Goal: Information Seeking & Learning: Check status

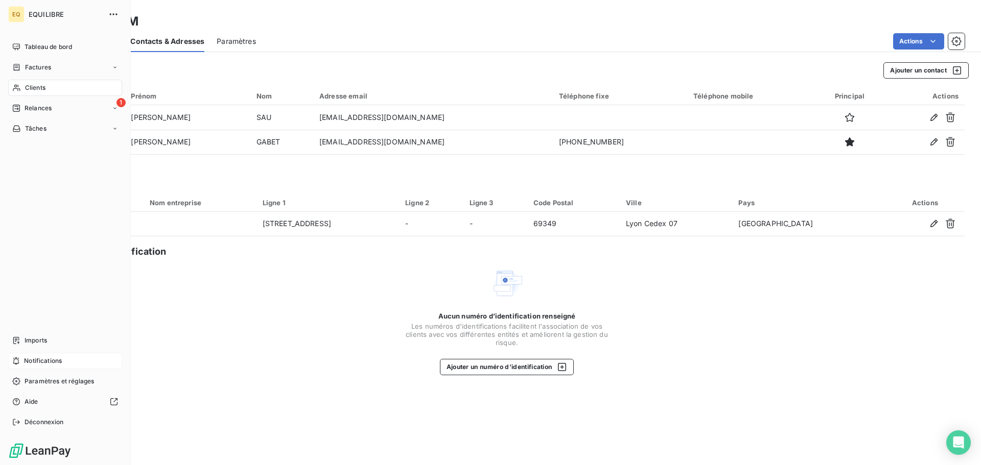
click at [52, 359] on span "Notifications" at bounding box center [43, 361] width 38 height 9
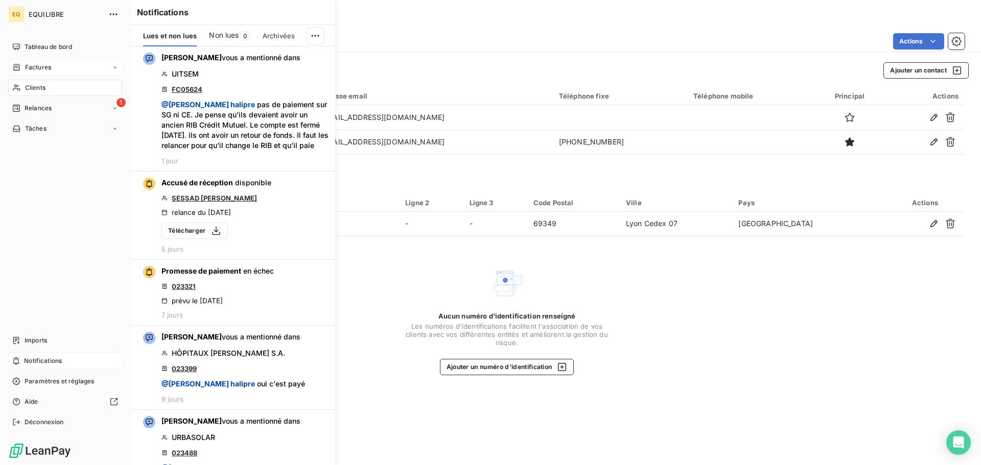
click at [43, 67] on span "Factures" at bounding box center [38, 67] width 26 height 9
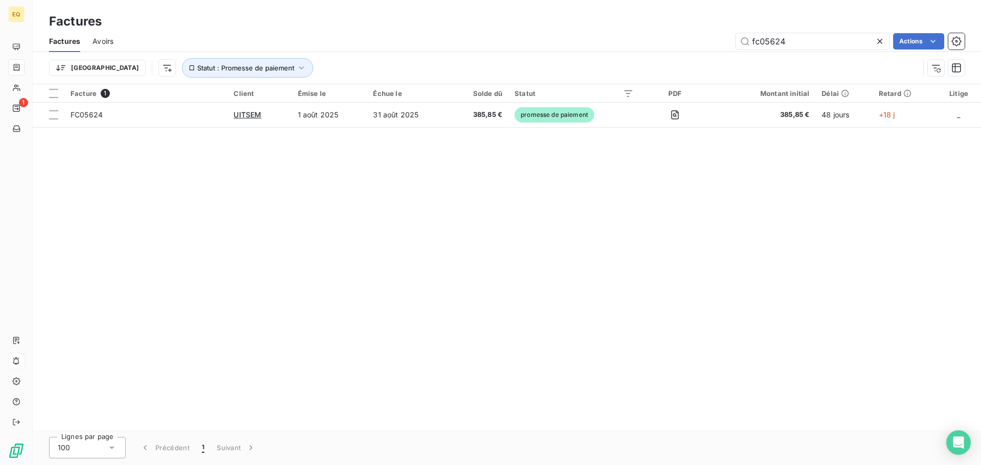
drag, startPoint x: 795, startPoint y: 42, endPoint x: 724, endPoint y: 36, distance: 70.8
click at [724, 36] on div "fc05624 Actions" at bounding box center [545, 41] width 839 height 16
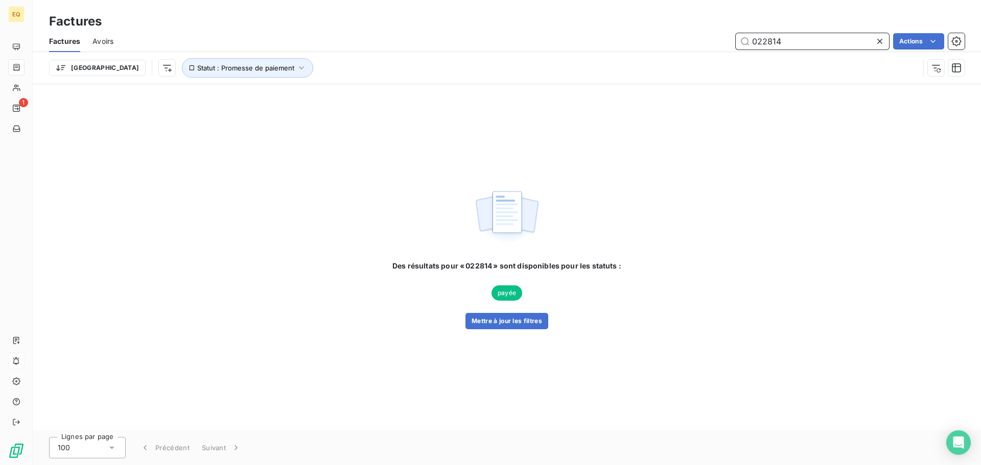
drag, startPoint x: 810, startPoint y: 34, endPoint x: 706, endPoint y: 25, distance: 104.1
click at [706, 25] on div "Factures Factures Avoirs 022814 Actions Trier Statut : Promesse de paiement" at bounding box center [507, 42] width 948 height 84
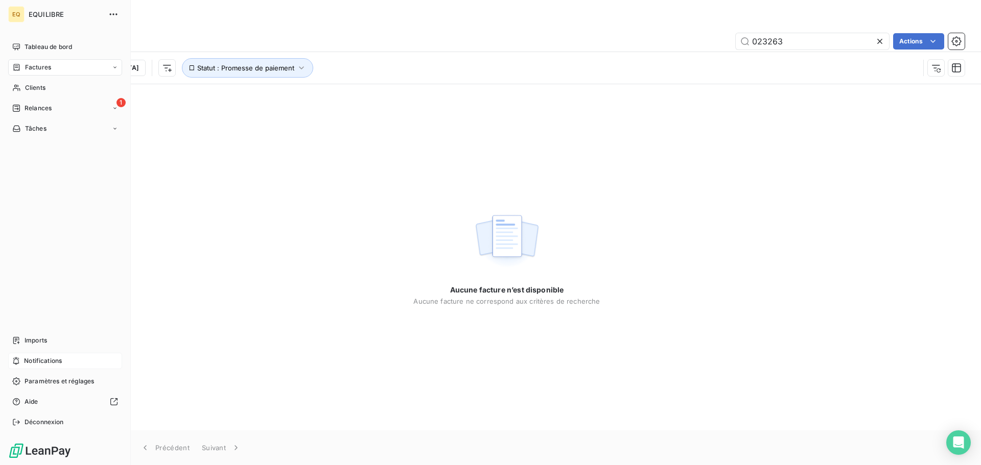
click at [38, 64] on span "Factures" at bounding box center [38, 67] width 26 height 9
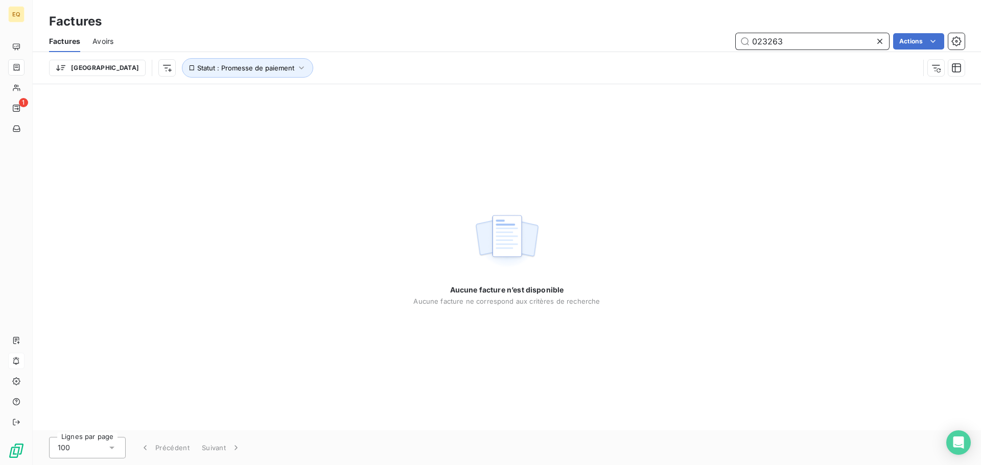
drag, startPoint x: 797, startPoint y: 39, endPoint x: 722, endPoint y: 35, distance: 75.2
click at [722, 35] on div "023263 Actions" at bounding box center [545, 41] width 839 height 16
type input "023859"
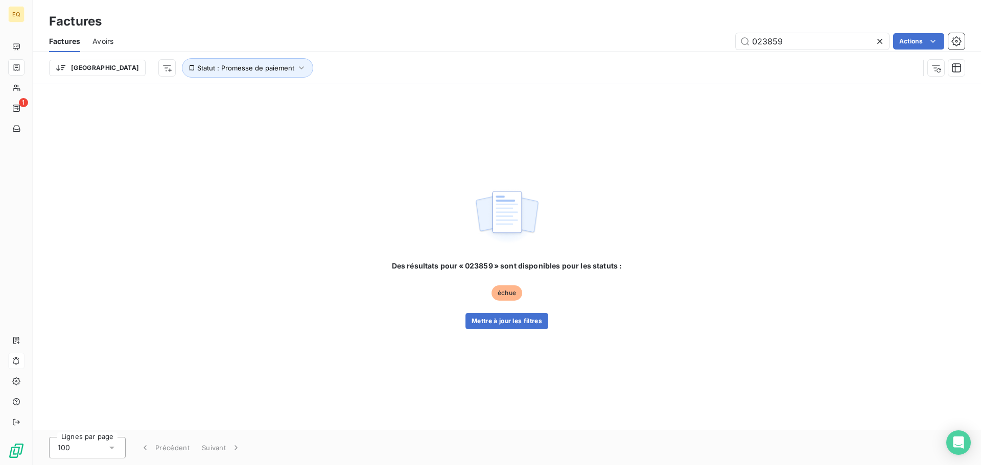
click at [878, 40] on icon at bounding box center [879, 41] width 5 height 5
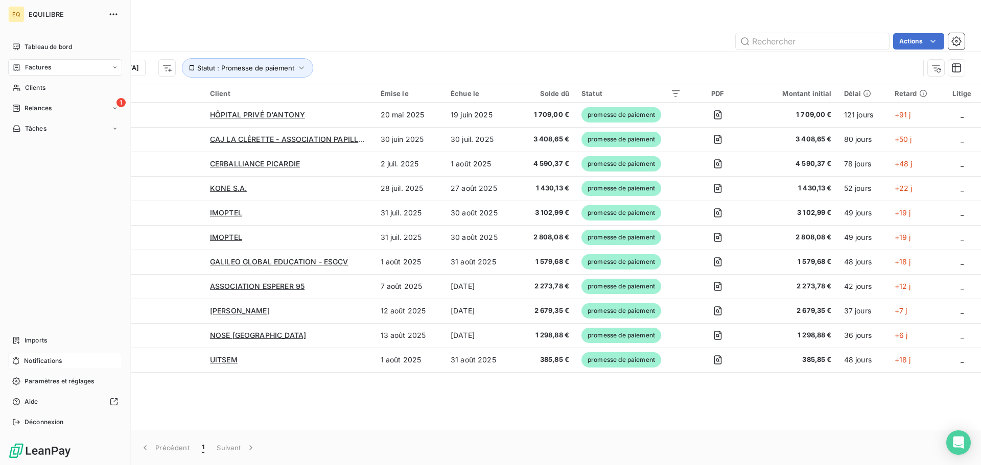
click at [40, 65] on span "Factures" at bounding box center [38, 67] width 26 height 9
click at [48, 87] on span "Factures" at bounding box center [38, 87] width 26 height 9
click at [53, 65] on div "Factures" at bounding box center [65, 67] width 114 height 16
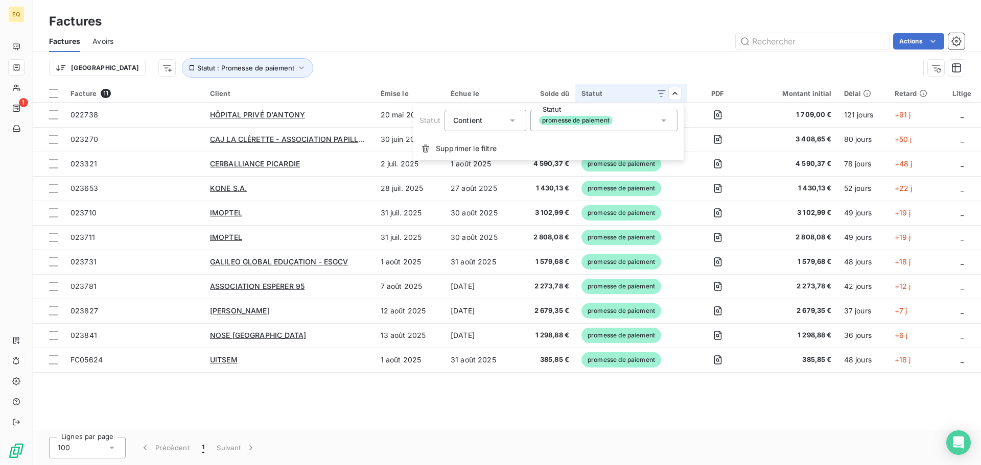
click at [667, 120] on icon at bounding box center [663, 120] width 10 height 10
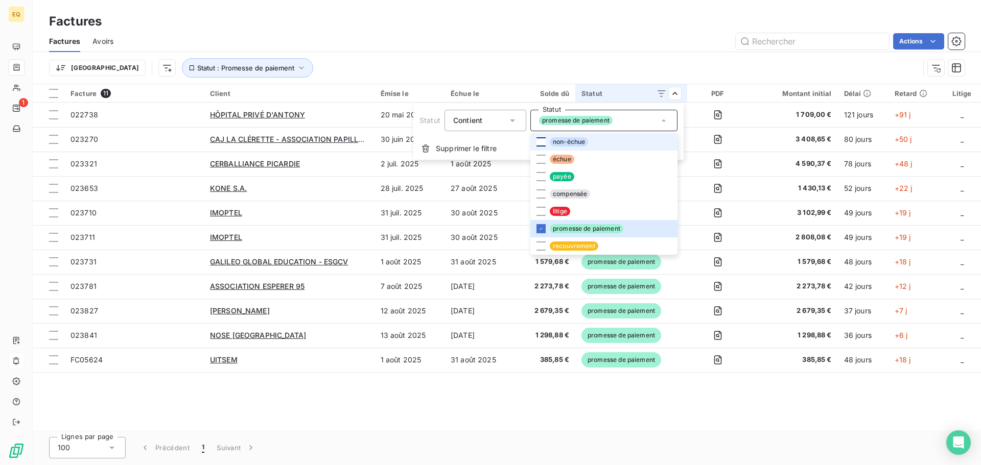
click at [538, 138] on div at bounding box center [540, 141] width 9 height 9
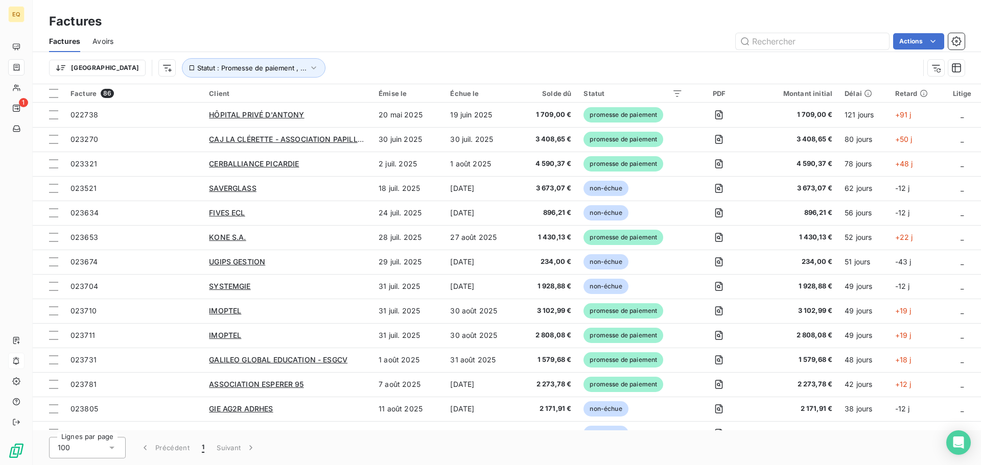
click at [438, 25] on html "EQ 1 Factures Factures Avoirs Actions Trier Statut : Promesse de paiement , ...…" at bounding box center [490, 232] width 981 height 465
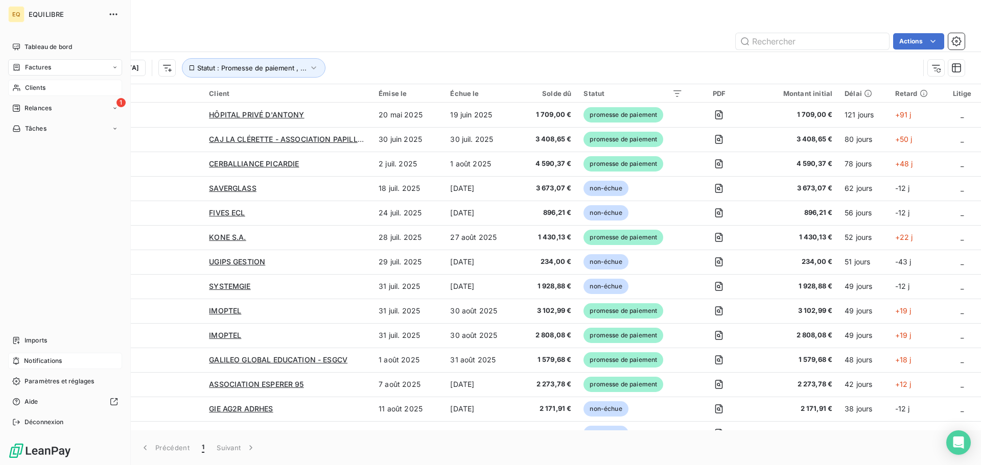
click at [44, 88] on span "Clients" at bounding box center [35, 87] width 20 height 9
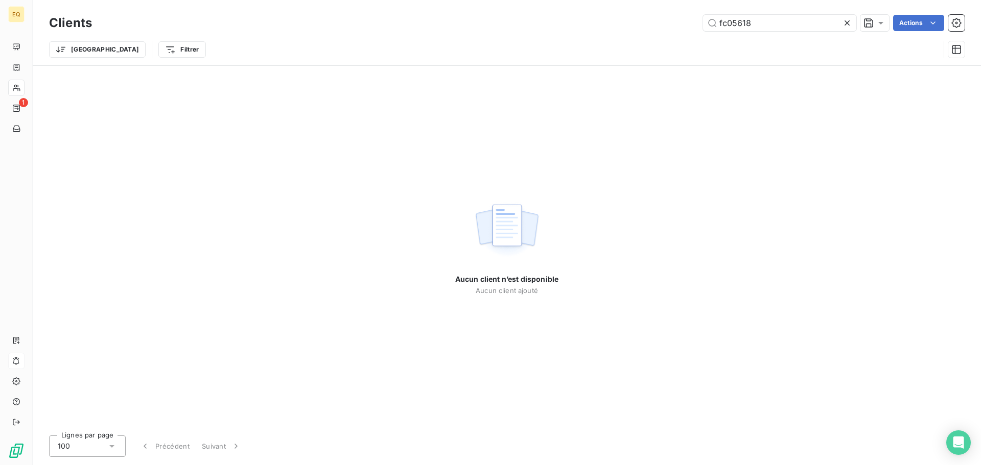
drag, startPoint x: 756, startPoint y: 23, endPoint x: 691, endPoint y: 16, distance: 65.7
click at [691, 16] on div "fc05618 Actions" at bounding box center [534, 23] width 860 height 16
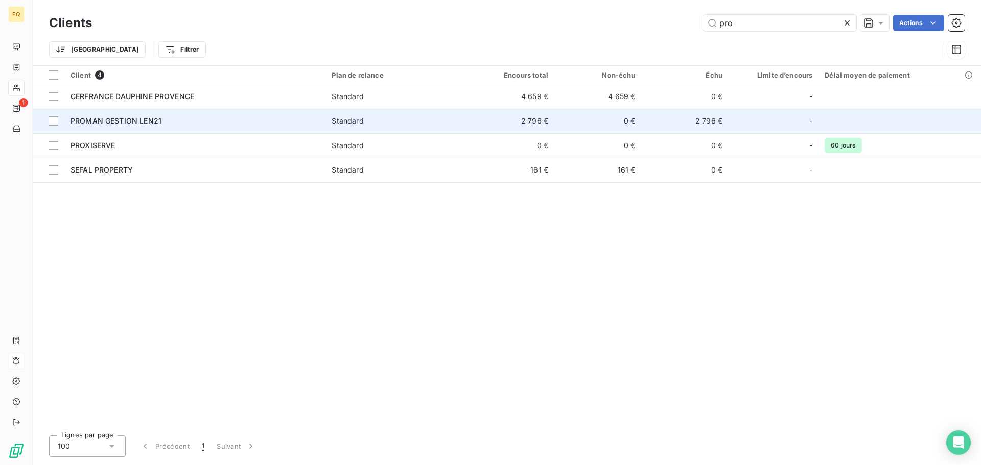
type input "pro"
click at [455, 118] on span "Standard" at bounding box center [395, 121] width 129 height 10
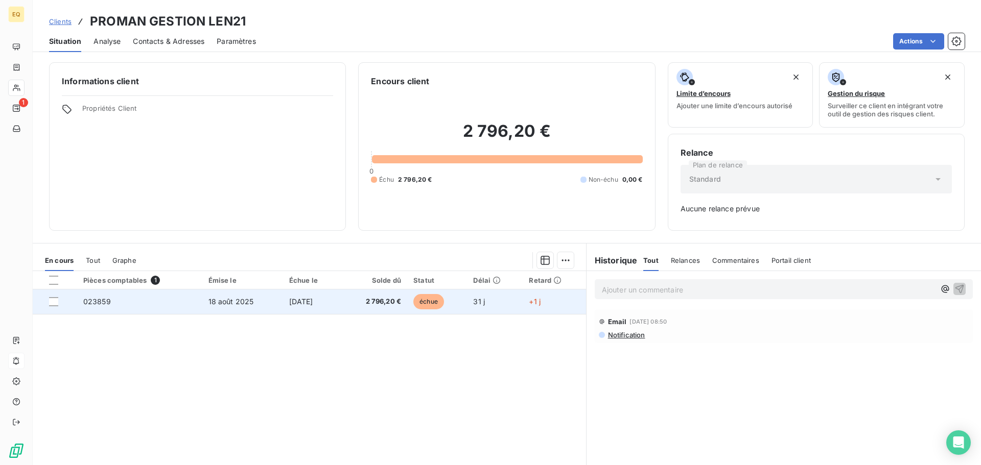
click at [333, 297] on td "[DATE]" at bounding box center [311, 302] width 57 height 25
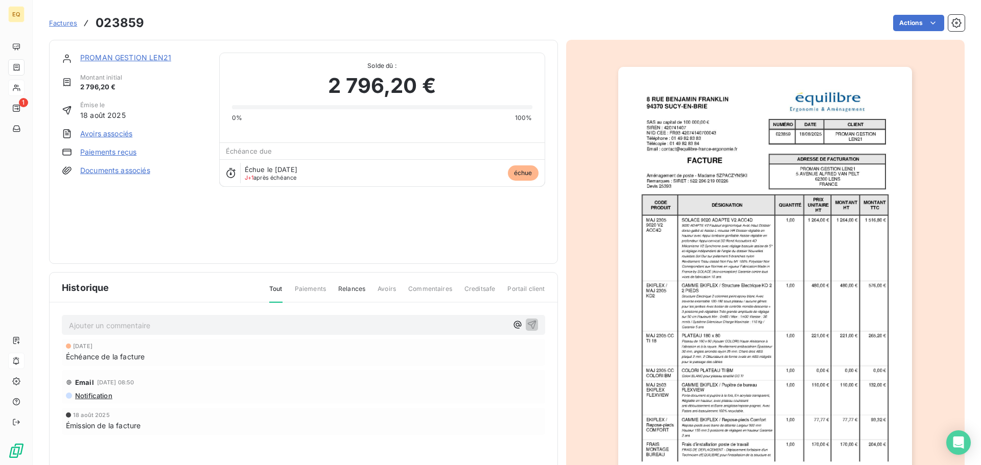
click at [62, 22] on span "Factures" at bounding box center [63, 23] width 28 height 8
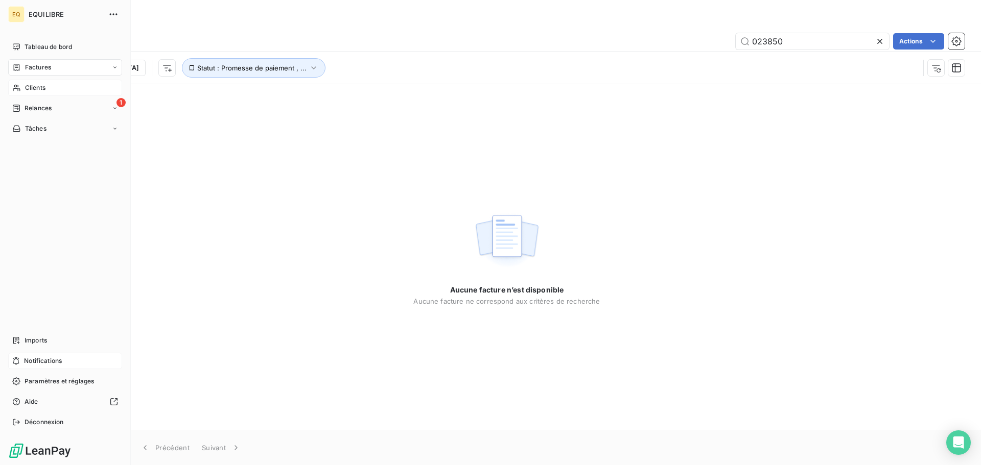
click at [73, 65] on div "Factures" at bounding box center [65, 67] width 114 height 16
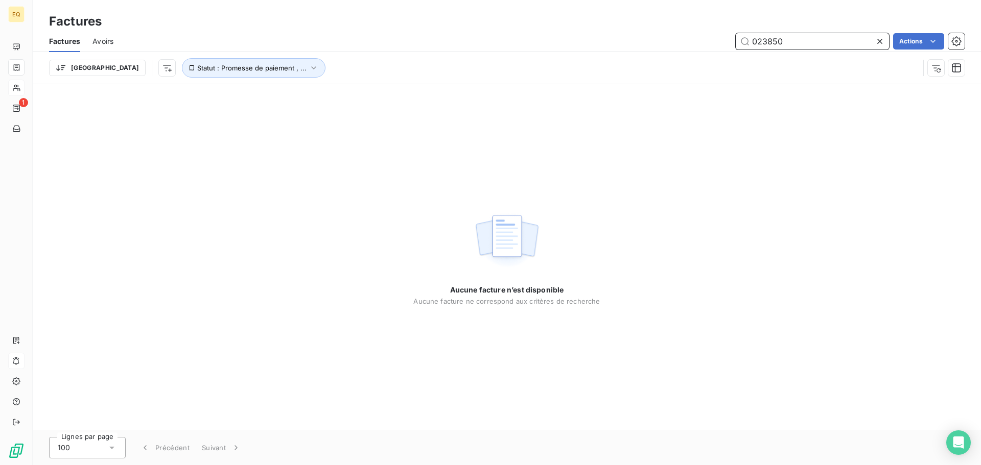
drag, startPoint x: 801, startPoint y: 42, endPoint x: 721, endPoint y: 35, distance: 80.5
click at [721, 35] on div "023850 Actions" at bounding box center [545, 41] width 839 height 16
type input "023829"
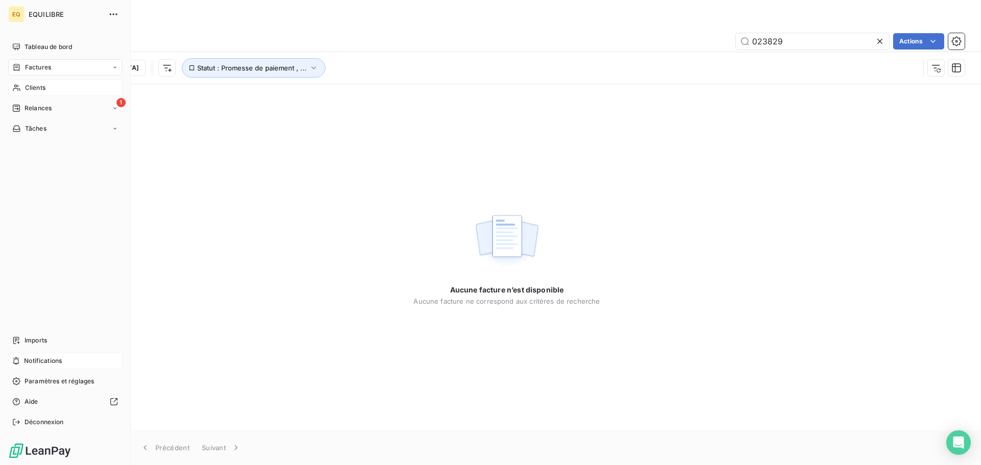
click at [38, 86] on span "Clients" at bounding box center [35, 87] width 20 height 9
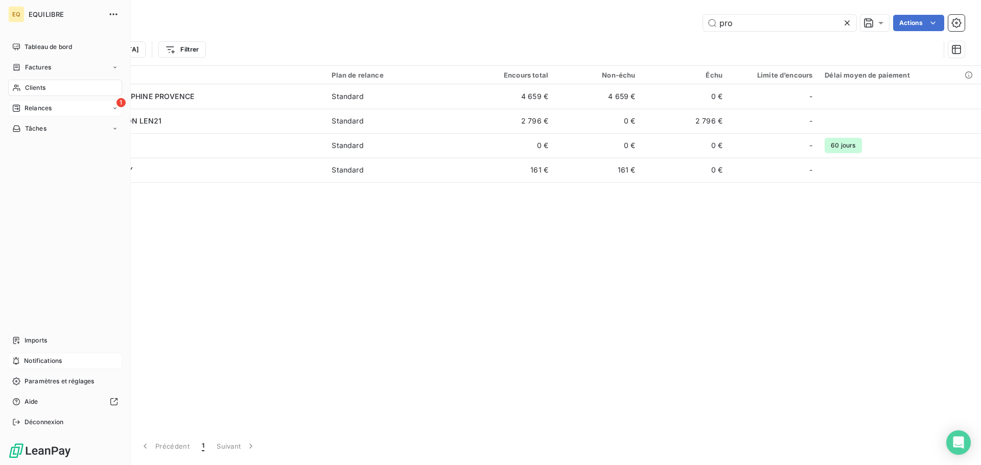
click at [41, 106] on span "Relances" at bounding box center [38, 108] width 27 height 9
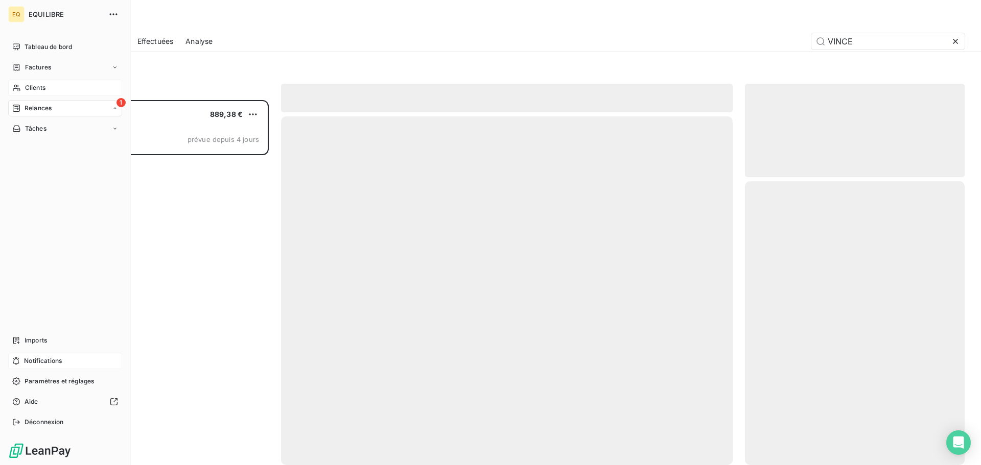
scroll to position [358, 212]
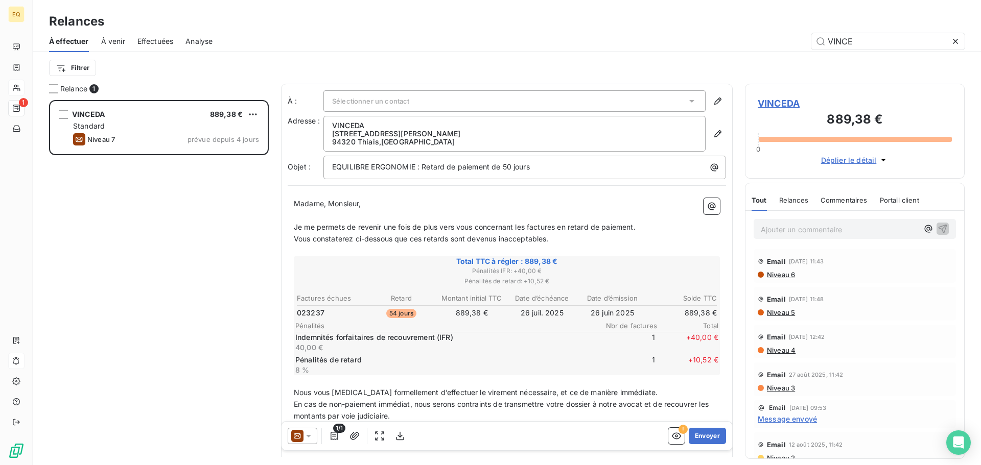
click at [146, 38] on span "Effectuées" at bounding box center [155, 41] width 36 height 10
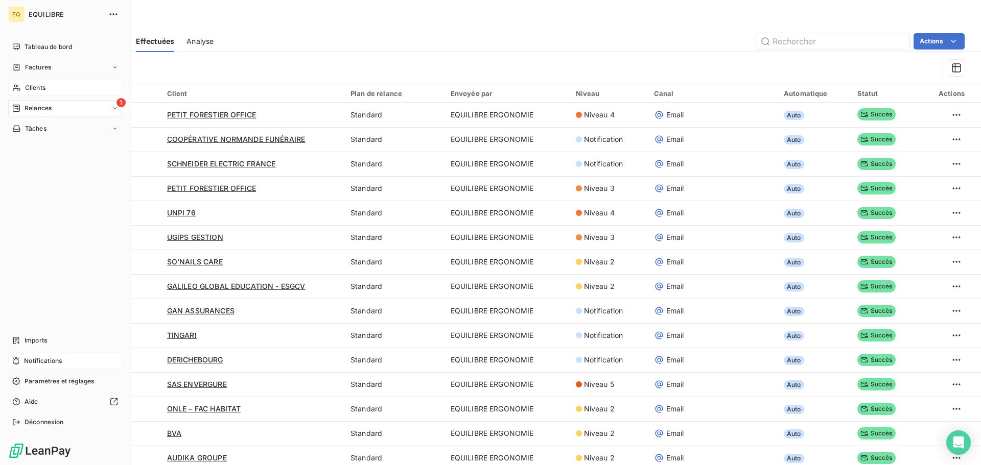
drag, startPoint x: 37, startPoint y: 83, endPoint x: 118, endPoint y: 83, distance: 81.7
click at [37, 83] on span "Clients" at bounding box center [35, 87] width 20 height 9
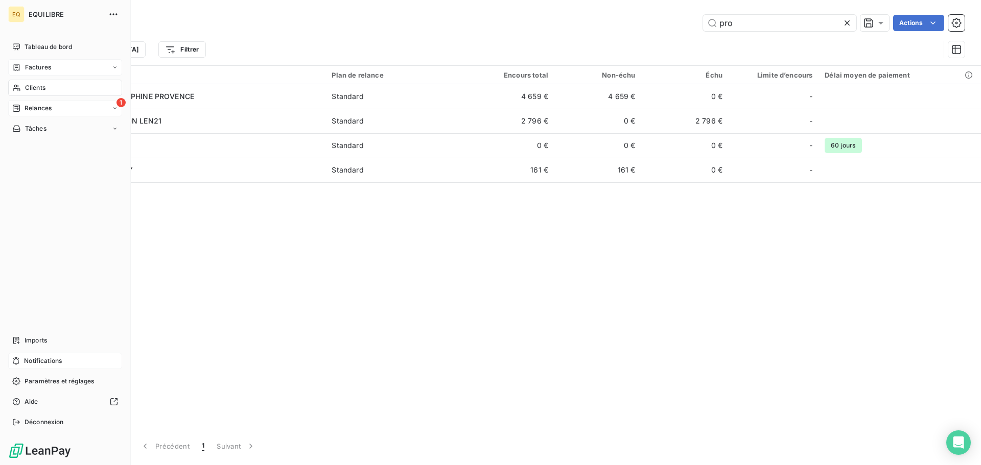
click at [41, 64] on span "Factures" at bounding box center [38, 67] width 26 height 9
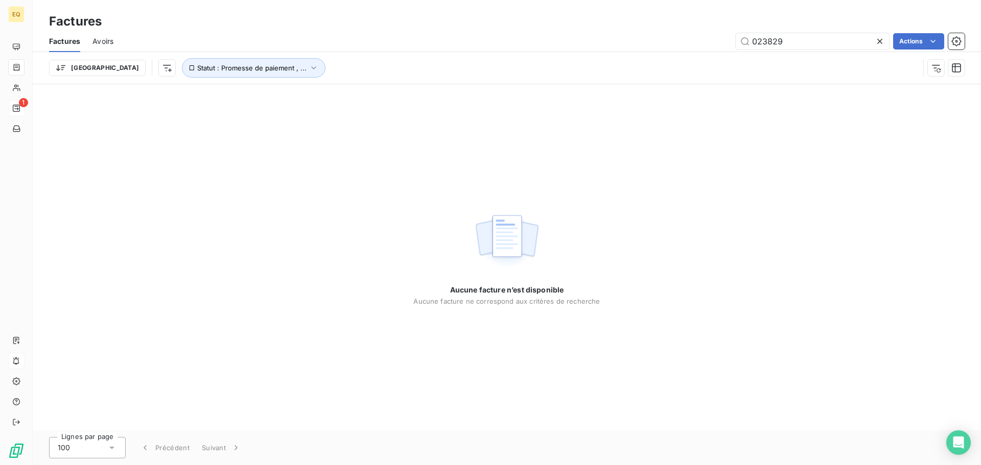
drag, startPoint x: 792, startPoint y: 43, endPoint x: 732, endPoint y: 49, distance: 59.5
click at [733, 46] on div "023829 Actions" at bounding box center [545, 41] width 839 height 16
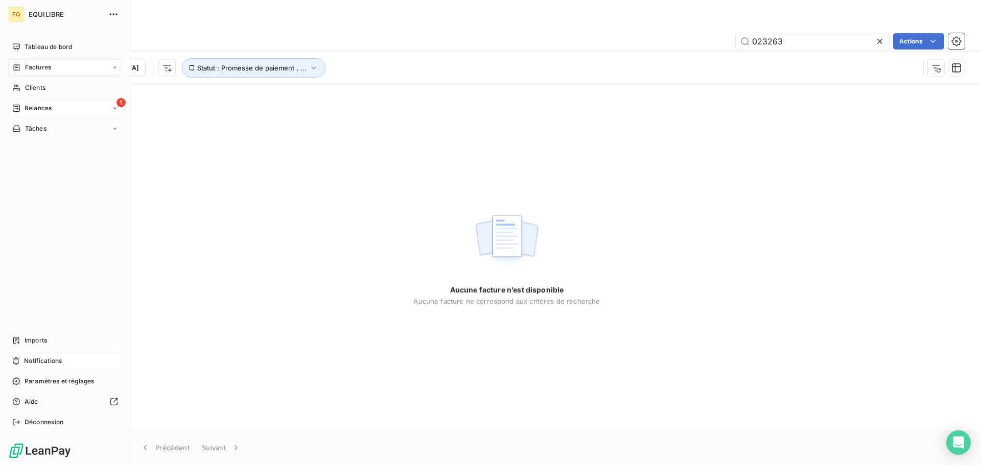
click at [52, 66] on div "Factures" at bounding box center [65, 67] width 114 height 16
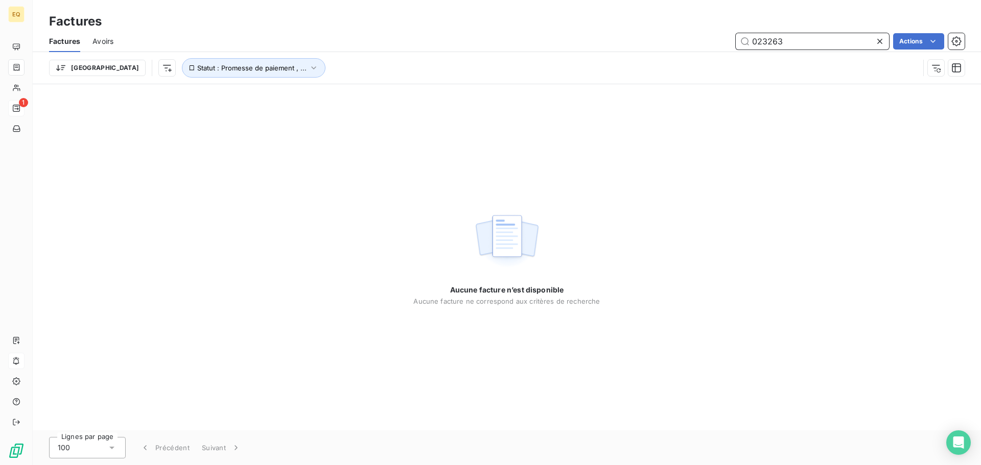
drag, startPoint x: 792, startPoint y: 42, endPoint x: 711, endPoint y: 34, distance: 81.2
click at [715, 36] on div "023263 Actions" at bounding box center [545, 41] width 839 height 16
type input "023321"
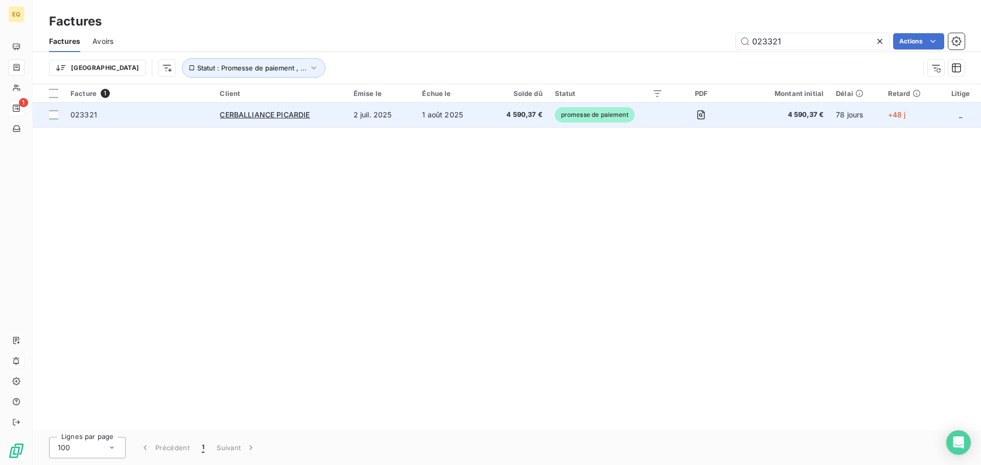
click at [376, 116] on td "2 juil. 2025" at bounding box center [381, 115] width 69 height 25
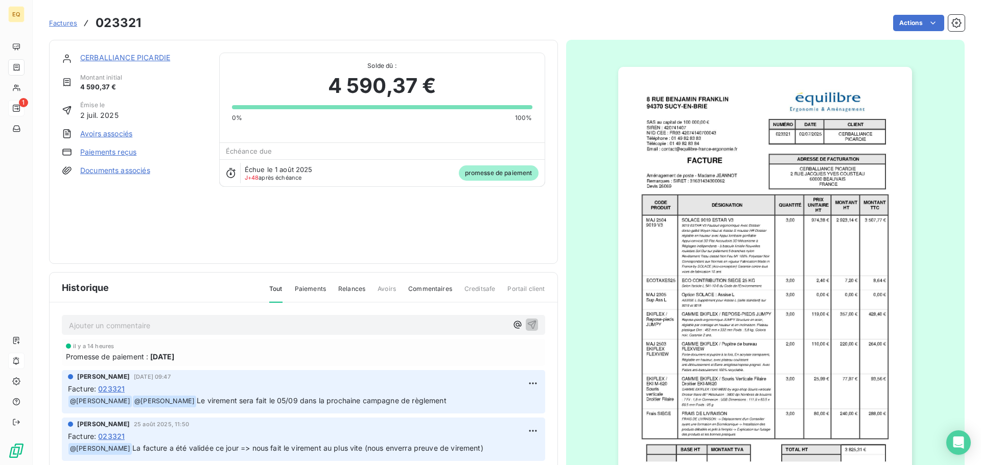
click at [138, 171] on link "Documents associés" at bounding box center [115, 170] width 70 height 10
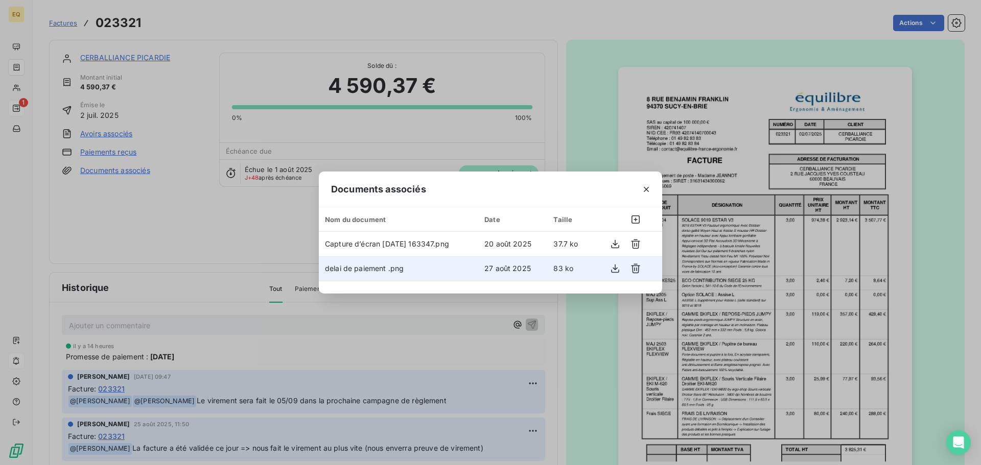
click at [427, 270] on td "delai de paiement .png" at bounding box center [398, 268] width 159 height 25
click at [616, 266] on icon "button" at bounding box center [615, 269] width 10 height 10
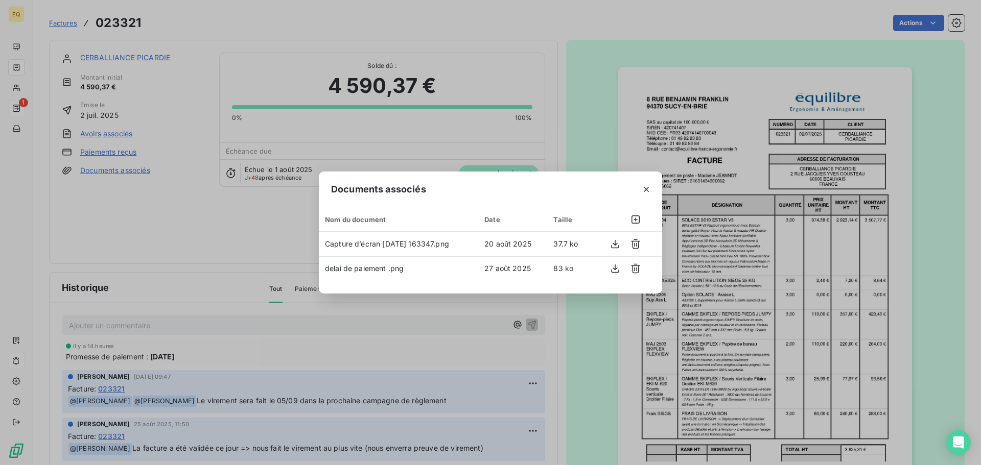
click at [286, 17] on div "Documents associés Nom du document Date Taille Capture d’écran [DATE] 163347.pn…" at bounding box center [490, 232] width 981 height 465
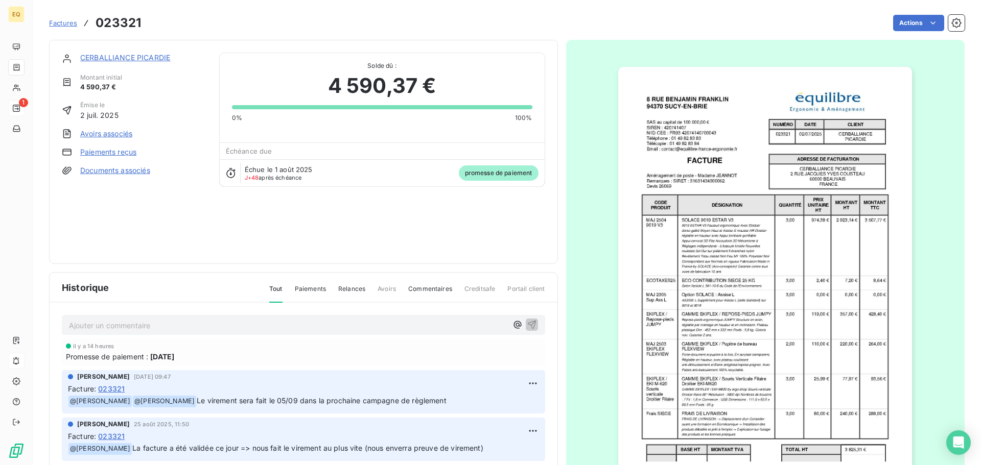
click at [113, 59] on link "CERBALLIANCE PICARDIE" at bounding box center [125, 57] width 90 height 9
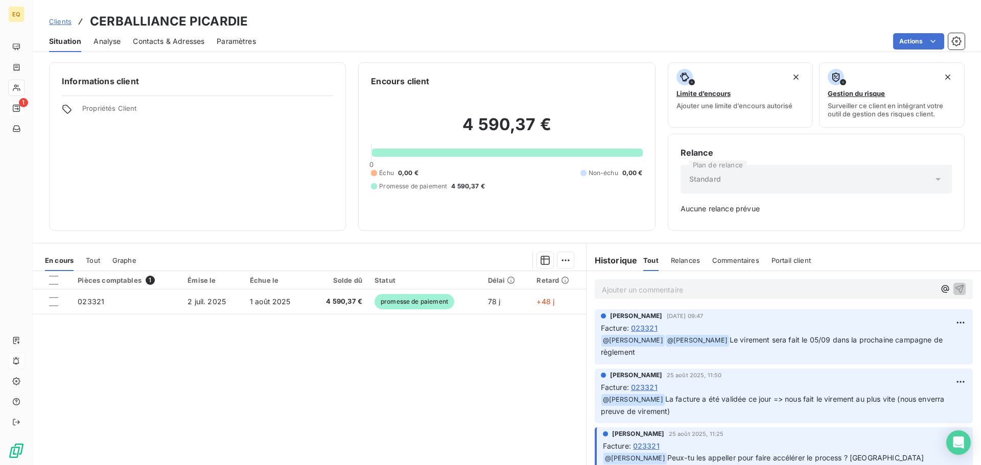
click at [188, 39] on span "Contacts & Adresses" at bounding box center [169, 41] width 72 height 10
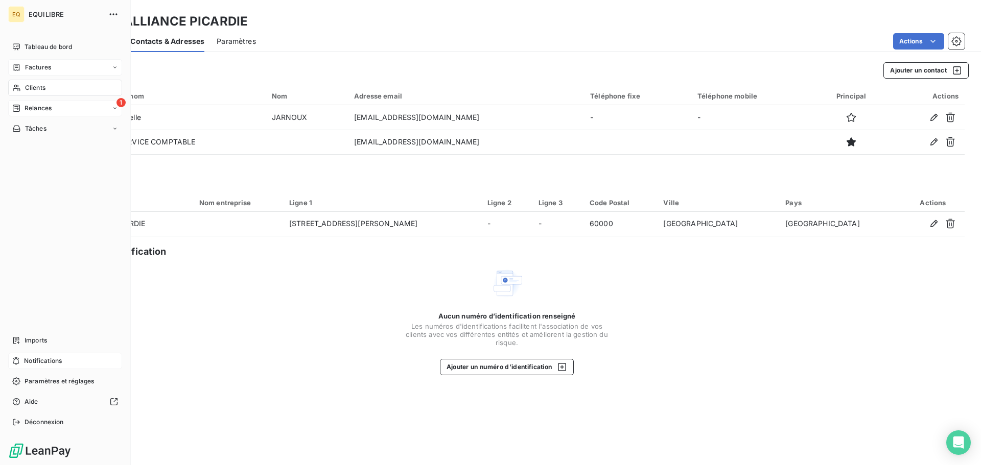
click at [53, 64] on div "Factures" at bounding box center [65, 67] width 114 height 16
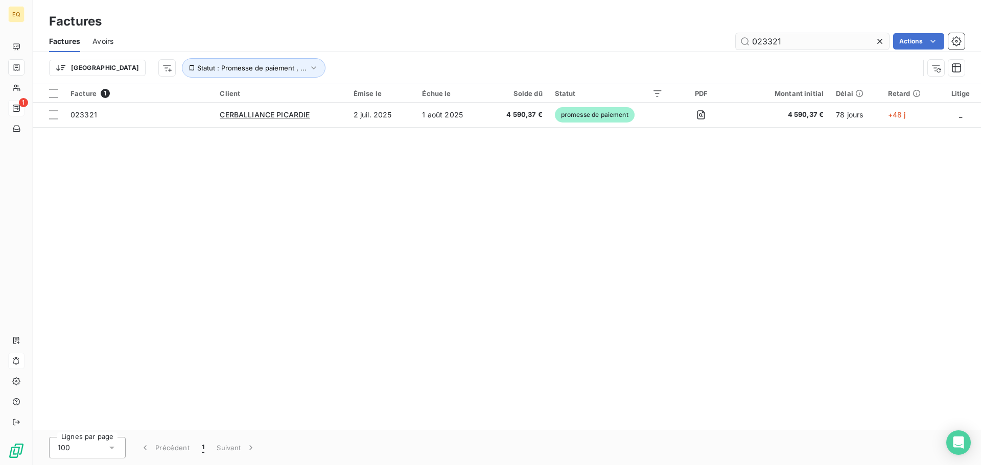
drag, startPoint x: 799, startPoint y: 42, endPoint x: 741, endPoint y: 36, distance: 58.0
click at [741, 36] on input "023321" at bounding box center [811, 41] width 153 height 16
type input "023506"
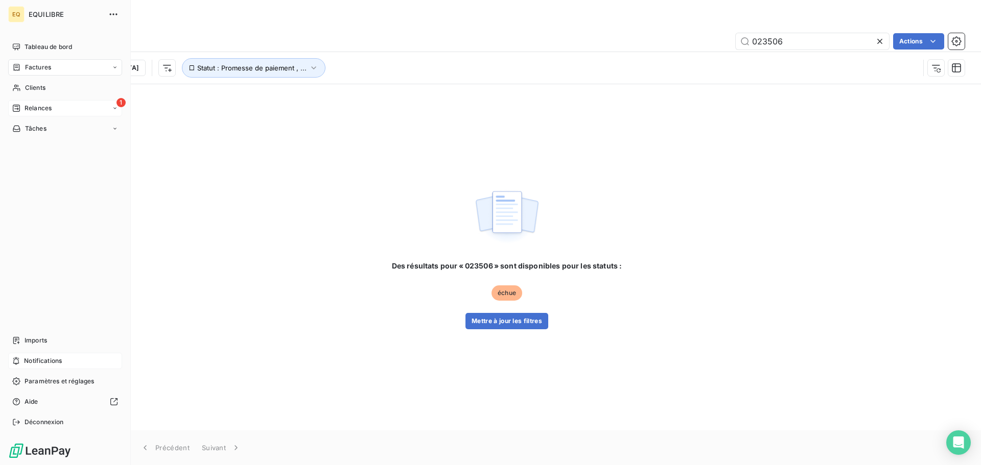
click at [66, 65] on div "Factures" at bounding box center [65, 67] width 114 height 16
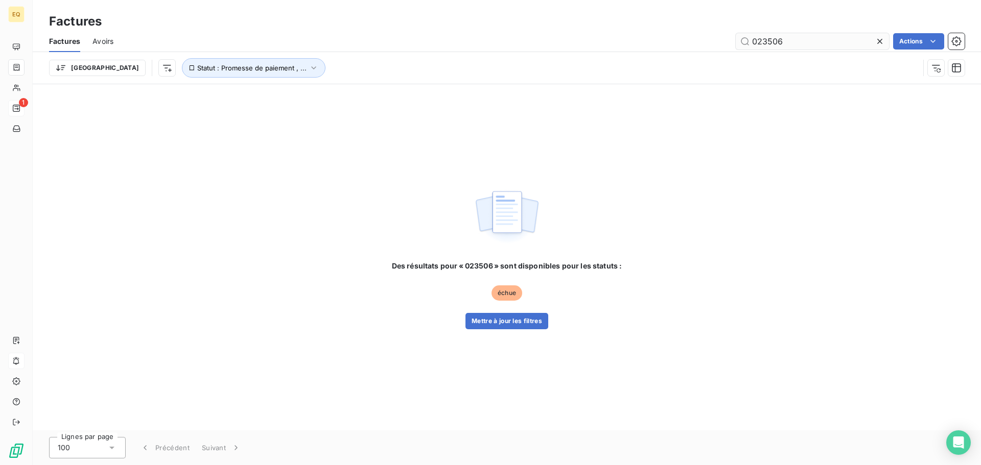
drag, startPoint x: 882, startPoint y: 40, endPoint x: 867, endPoint y: 43, distance: 15.2
click at [881, 40] on icon at bounding box center [879, 41] width 10 height 10
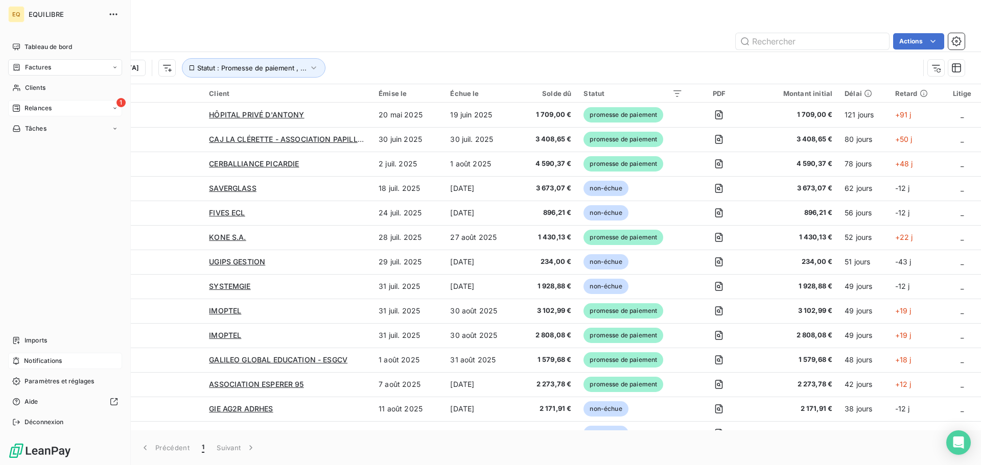
click at [51, 66] on div "Factures" at bounding box center [65, 67] width 114 height 16
click at [48, 127] on div "Clients" at bounding box center [65, 129] width 114 height 16
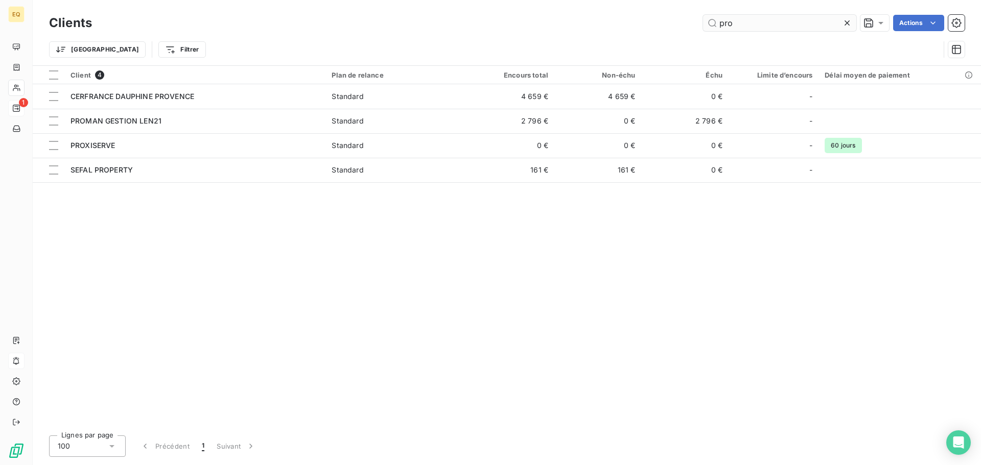
drag, startPoint x: 738, startPoint y: 25, endPoint x: 716, endPoint y: 24, distance: 22.0
click at [716, 24] on input "pro" at bounding box center [779, 23] width 153 height 16
